Goal: Task Accomplishment & Management: Complete application form

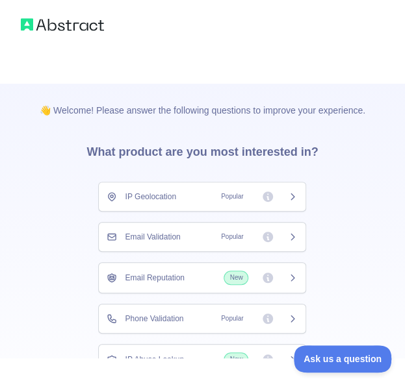
scroll to position [100, 0]
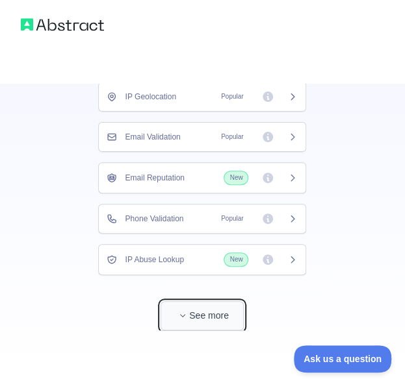
click at [203, 314] on button "See more" at bounding box center [201, 315] width 83 height 29
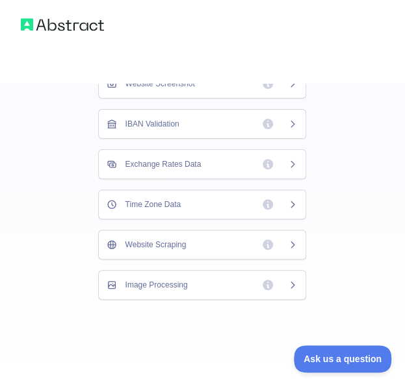
scroll to position [0, 0]
